Goal: Task Accomplishment & Management: Complete application form

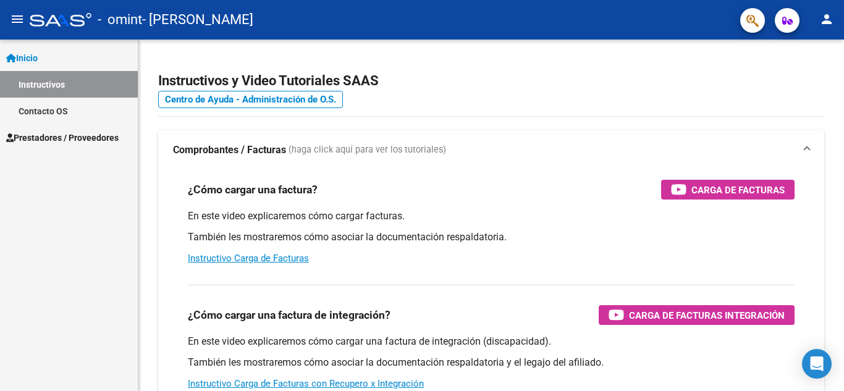
click at [47, 133] on span "Prestadores / Proveedores" at bounding box center [62, 138] width 112 height 14
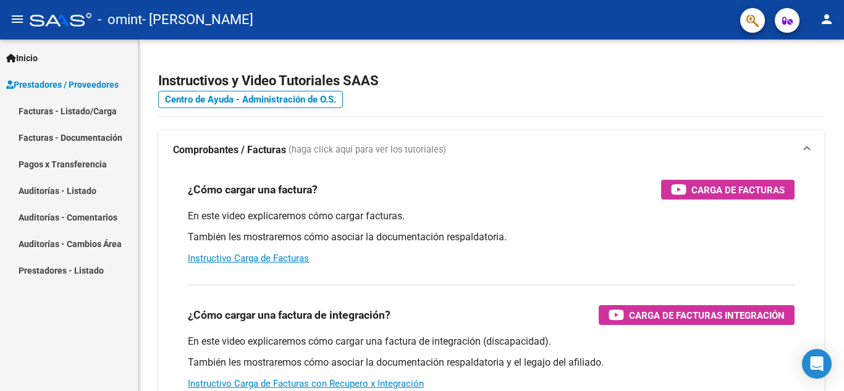
click at [51, 104] on link "Facturas - Listado/Carga" at bounding box center [69, 111] width 138 height 27
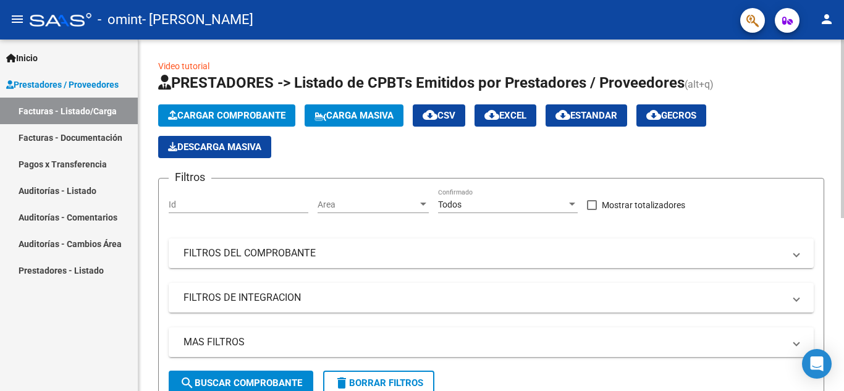
click at [243, 117] on span "Cargar Comprobante" at bounding box center [226, 115] width 117 height 11
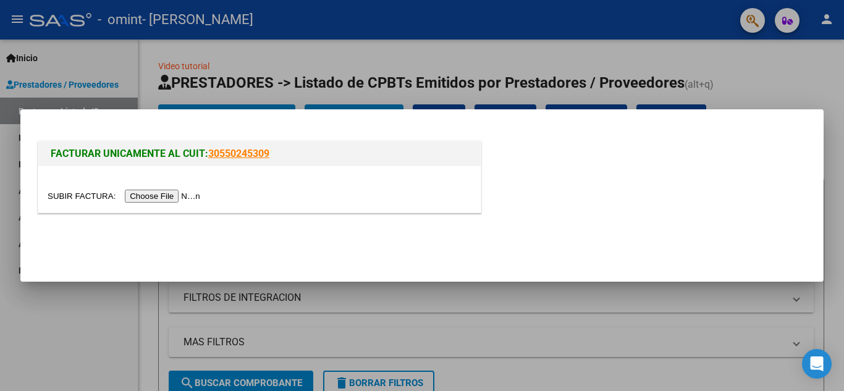
click at [156, 197] on input "file" at bounding box center [126, 196] width 156 height 13
click at [116, 350] on div at bounding box center [422, 195] width 844 height 391
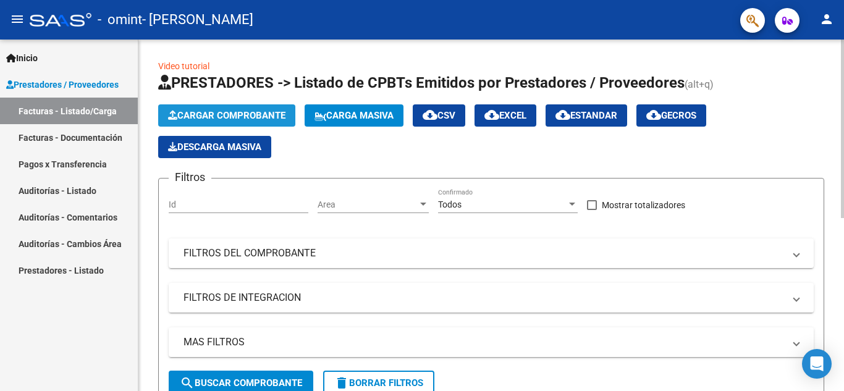
click at [258, 106] on button "Cargar Comprobante" at bounding box center [226, 115] width 137 height 22
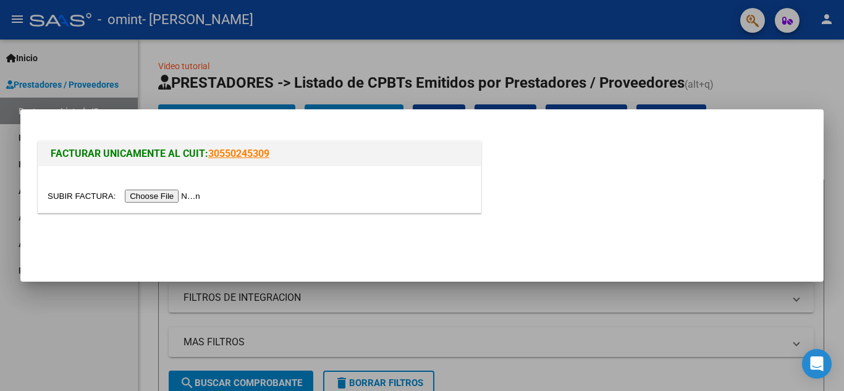
click at [171, 195] on input "file" at bounding box center [126, 196] width 156 height 13
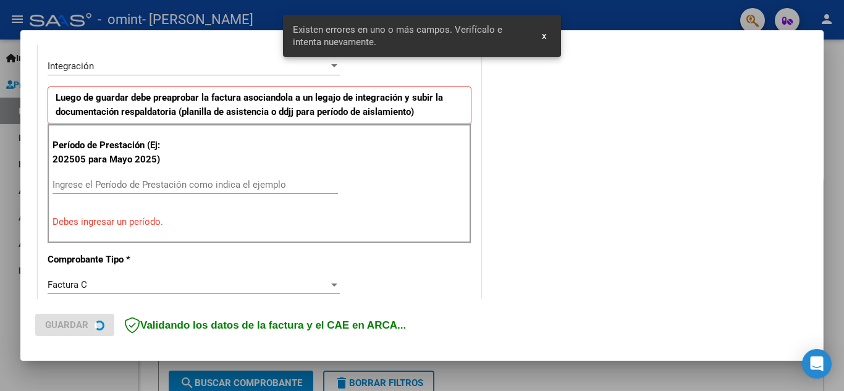
scroll to position [303, 0]
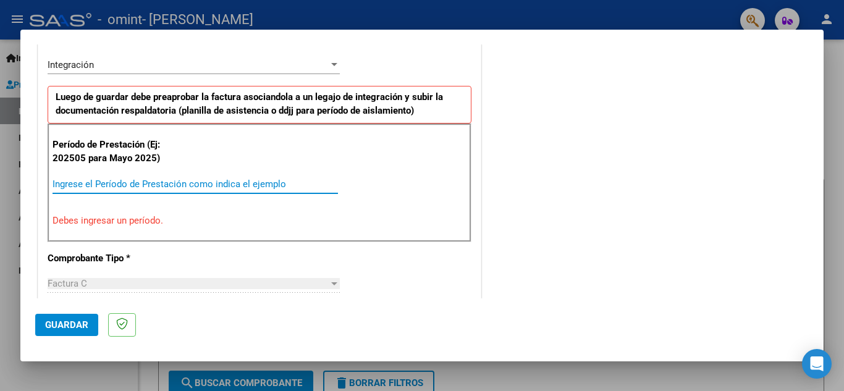
click at [97, 184] on input "Ingrese el Período de Prestación como indica el ejemplo" at bounding box center [196, 184] width 286 height 11
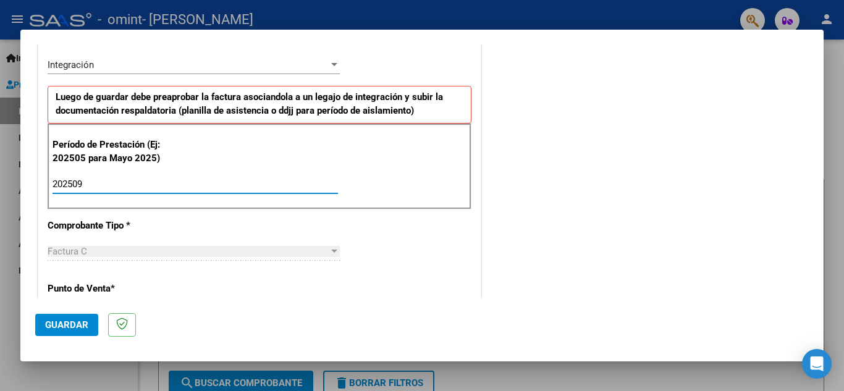
type input "202509"
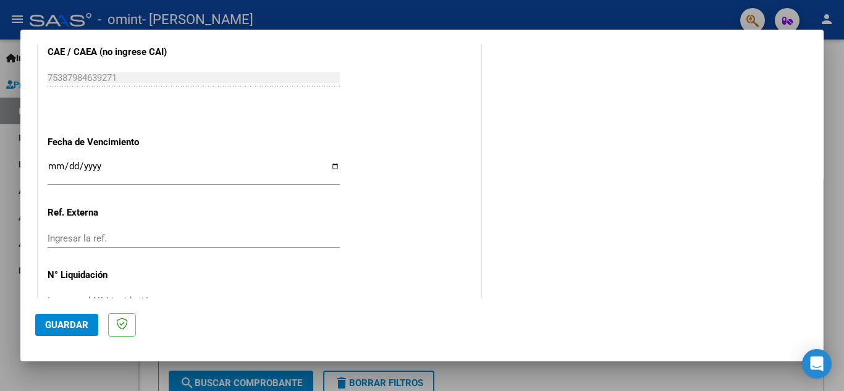
click at [339, 171] on app-form-text-field "Fecha de Vencimiento Ingresar la fecha" at bounding box center [199, 159] width 302 height 44
click at [333, 172] on input "Ingresar la fecha" at bounding box center [194, 171] width 292 height 20
click at [332, 159] on div "Ingresar la fecha" at bounding box center [194, 172] width 292 height 27
click at [332, 164] on input "Ingresar la fecha" at bounding box center [194, 171] width 292 height 20
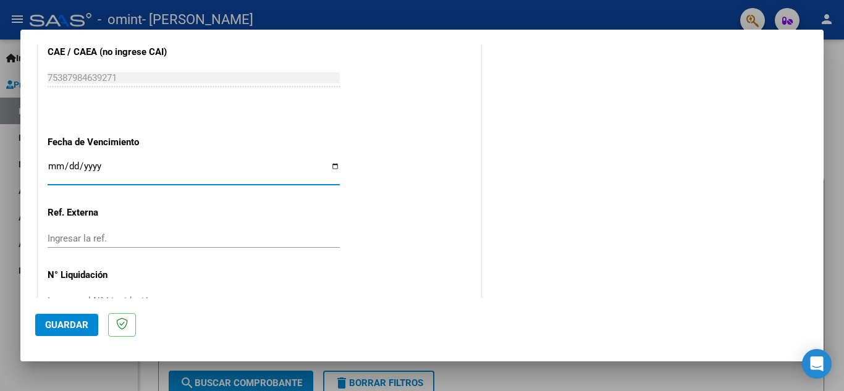
type input "[DATE]"
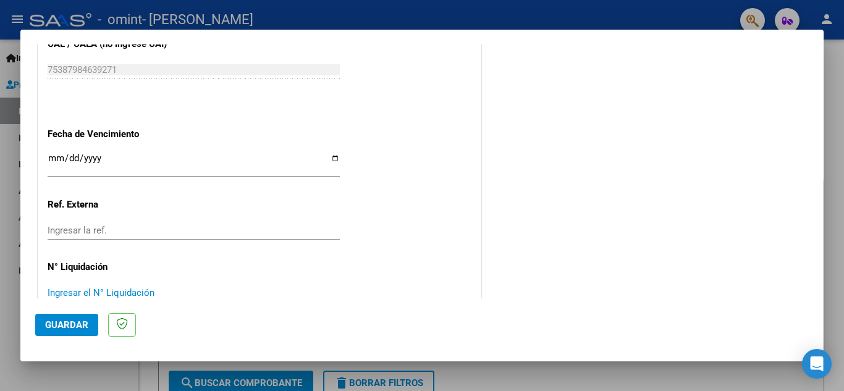
scroll to position [0, 0]
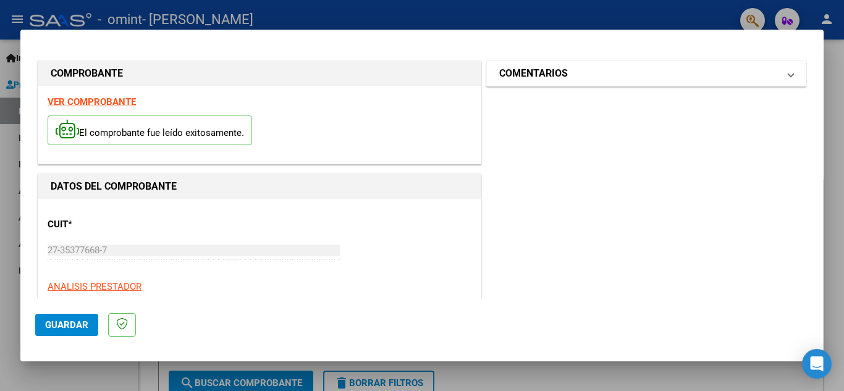
click at [523, 82] on mat-expansion-panel-header "COMENTARIOS" at bounding box center [646, 73] width 319 height 25
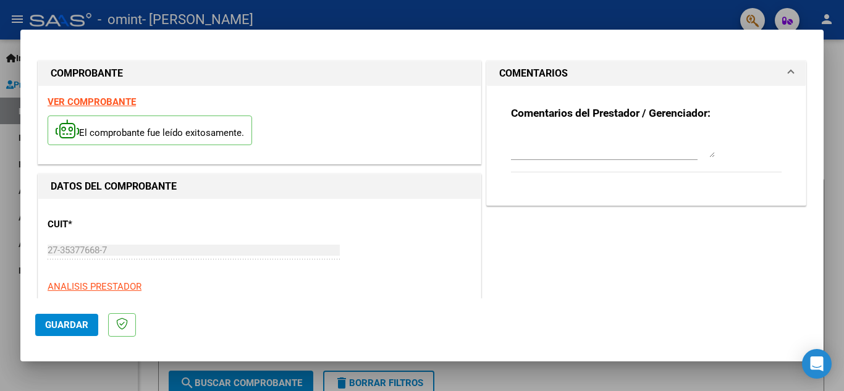
click at [528, 76] on h1 "COMENTARIOS" at bounding box center [533, 73] width 69 height 15
click at [77, 324] on span "Guardar" at bounding box center [66, 325] width 43 height 11
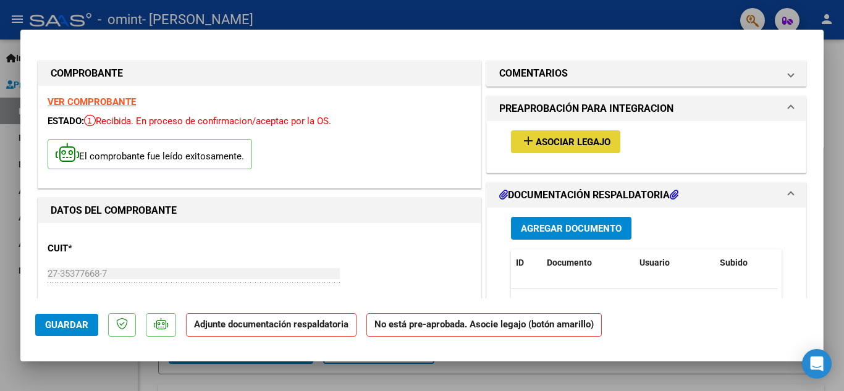
click at [540, 137] on span "Asociar Legajo" at bounding box center [573, 142] width 75 height 11
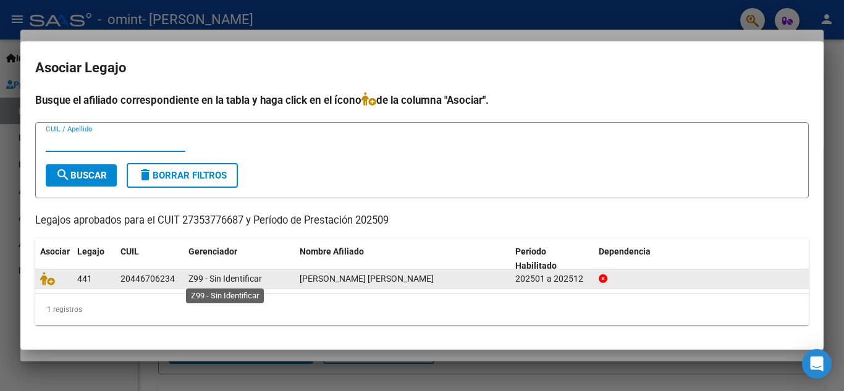
click at [209, 283] on span "Z99 - Sin Identificar" at bounding box center [225, 279] width 74 height 10
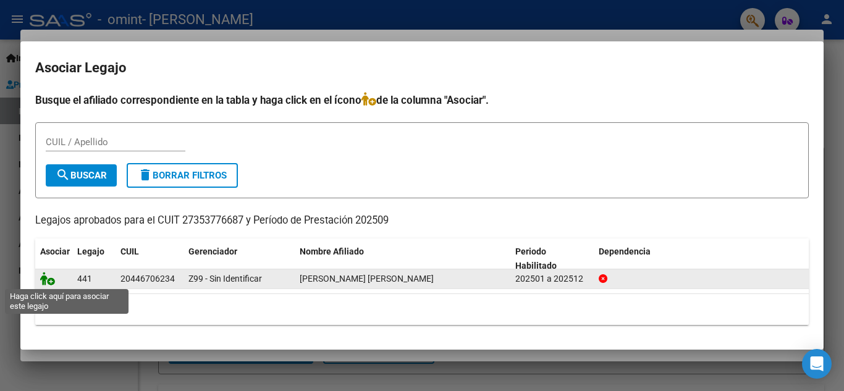
click at [47, 284] on icon at bounding box center [47, 279] width 15 height 14
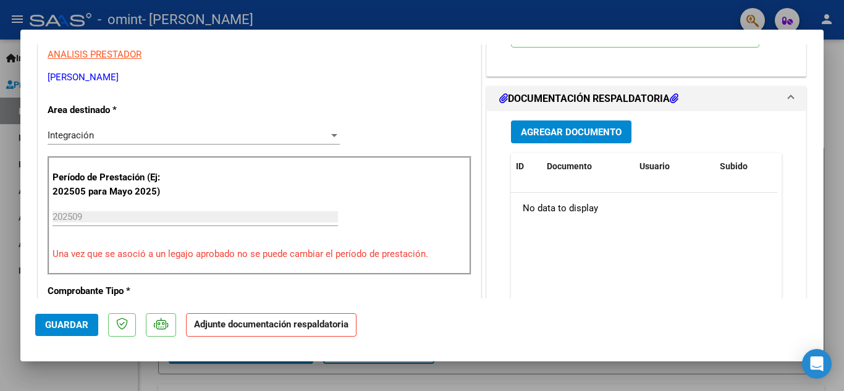
scroll to position [263, 0]
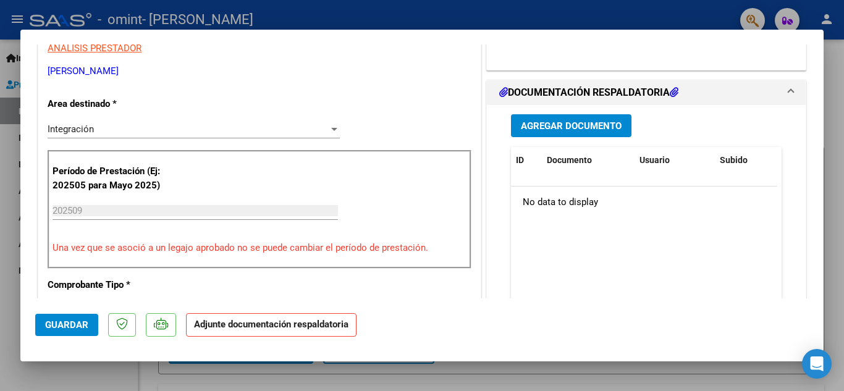
click at [595, 132] on span "Agregar Documento" at bounding box center [571, 126] width 101 height 11
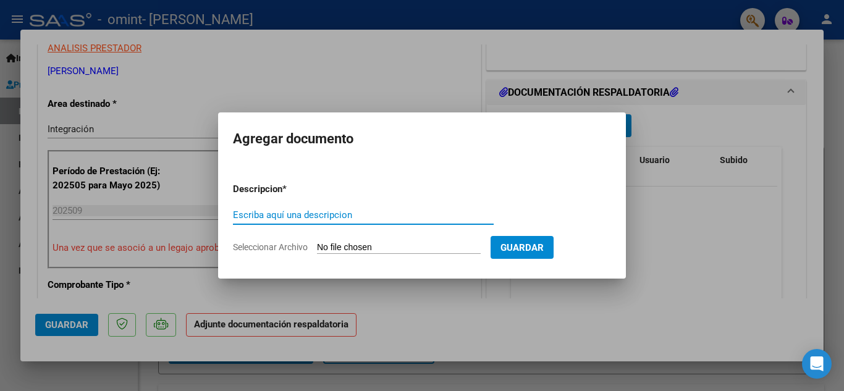
click at [276, 219] on input "Escriba aquí una descripcion" at bounding box center [363, 215] width 261 height 11
click at [384, 215] on input "lista de asistencia [PERSON_NAME] 2025" at bounding box center [363, 215] width 261 height 11
type input "lista de asistencia [PERSON_NAME] [DATE]"
click at [394, 248] on input "Seleccionar Archivo" at bounding box center [399, 248] width 164 height 12
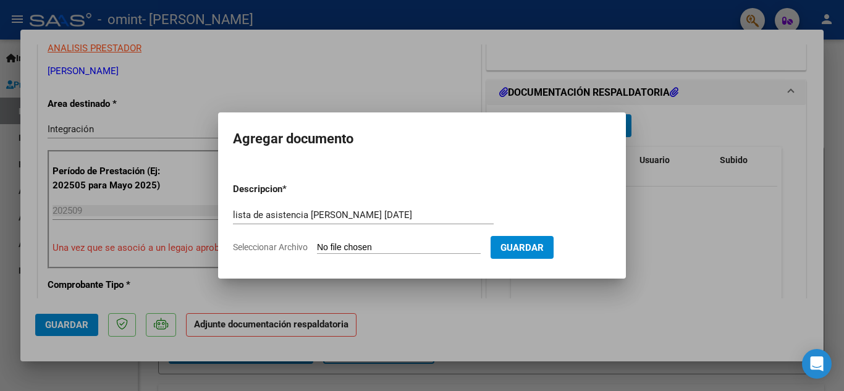
type input "C:\fakepath\Lista de asistencia [PERSON_NAME] kinesiología [DATE].pdf"
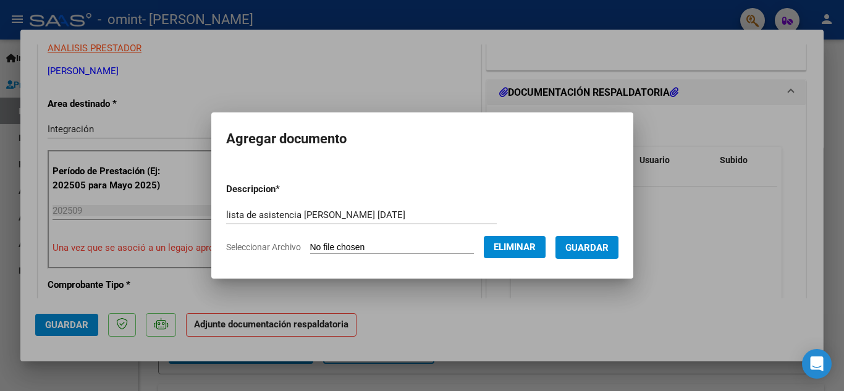
click at [582, 257] on button "Guardar" at bounding box center [587, 247] width 63 height 23
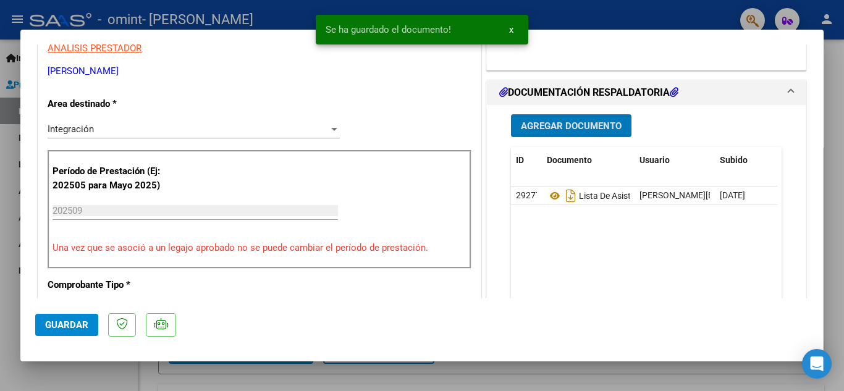
click at [70, 328] on span "Guardar" at bounding box center [66, 325] width 43 height 11
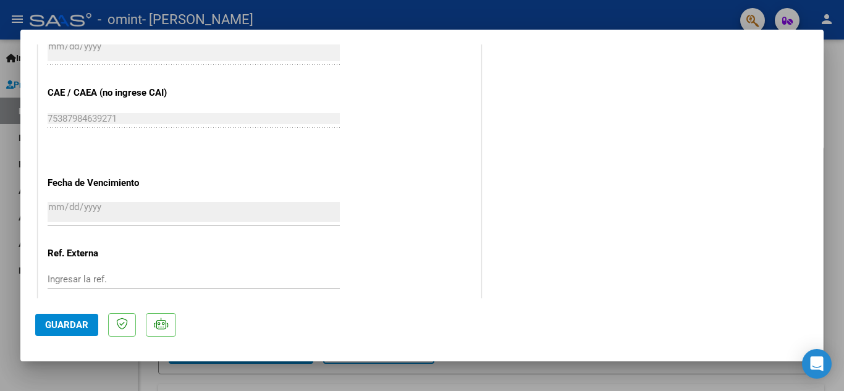
scroll to position [852, 0]
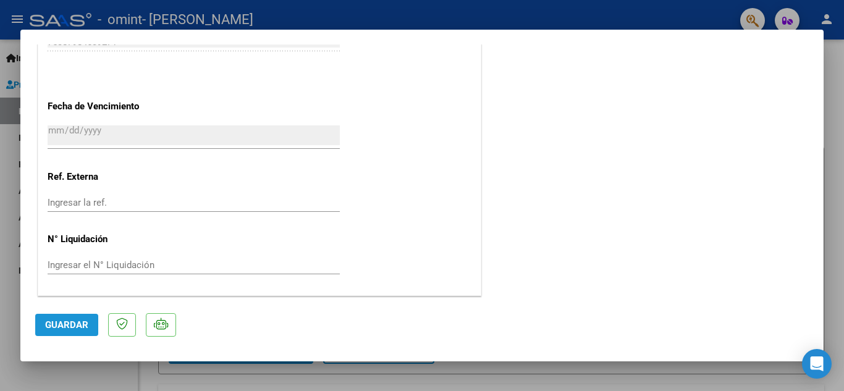
click at [58, 332] on button "Guardar" at bounding box center [66, 325] width 63 height 22
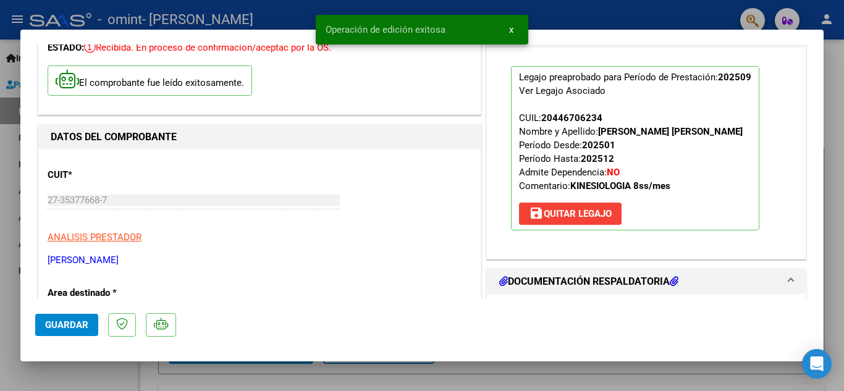
scroll to position [0, 0]
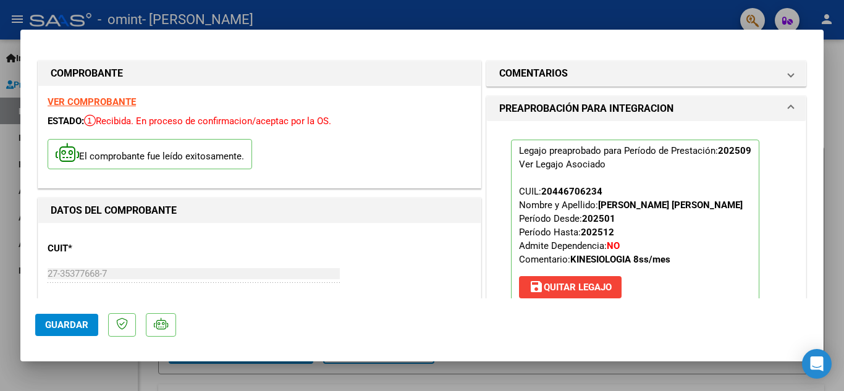
click at [82, 375] on div at bounding box center [422, 195] width 844 height 391
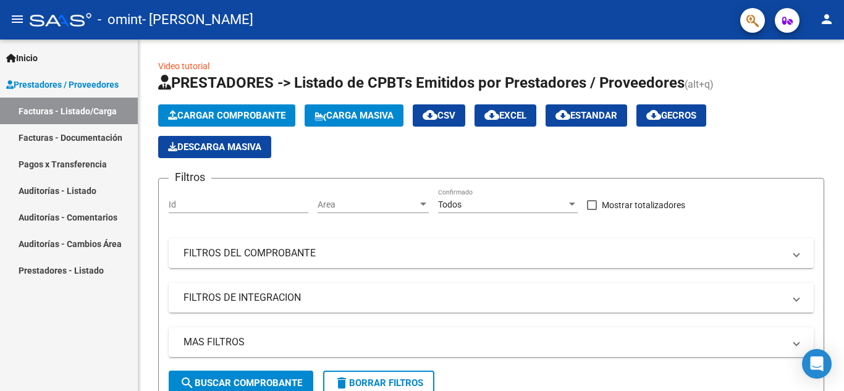
click at [87, 138] on link "Facturas - Documentación" at bounding box center [69, 137] width 138 height 27
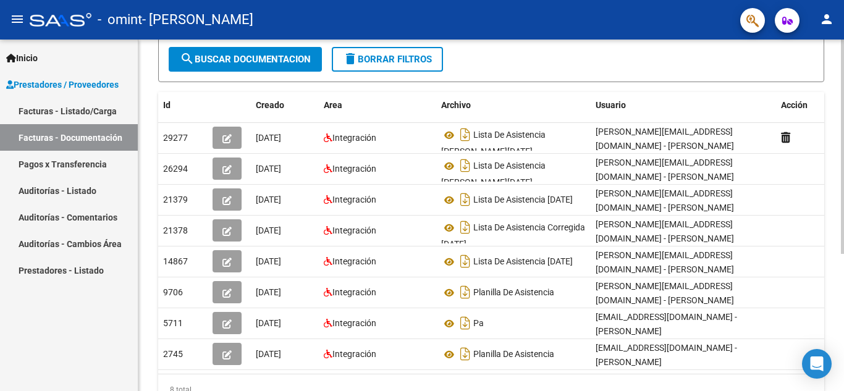
scroll to position [174, 0]
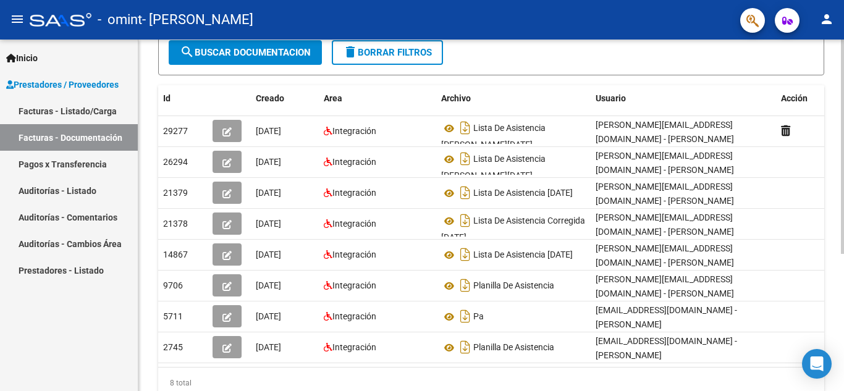
click at [844, 355] on div at bounding box center [842, 255] width 3 height 214
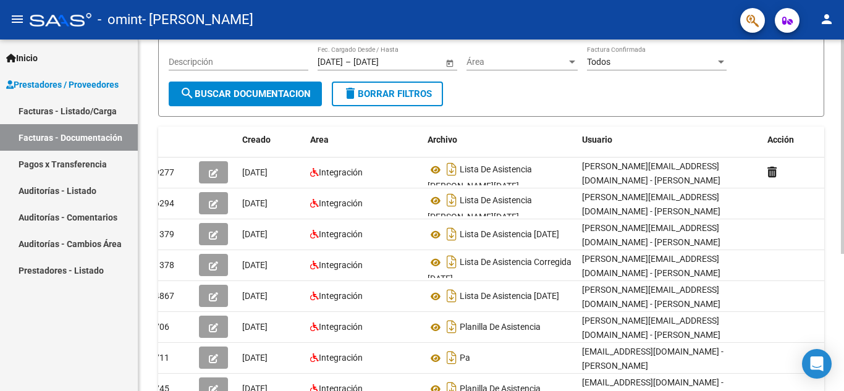
scroll to position [132, 0]
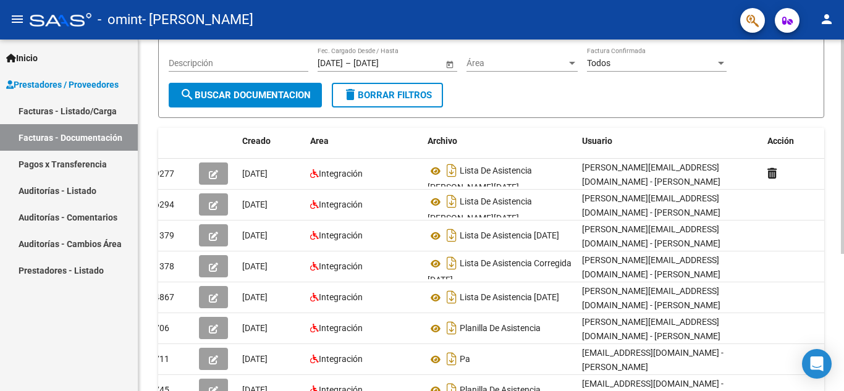
click at [844, 147] on div at bounding box center [842, 228] width 3 height 214
